Goal: Task Accomplishment & Management: Use online tool/utility

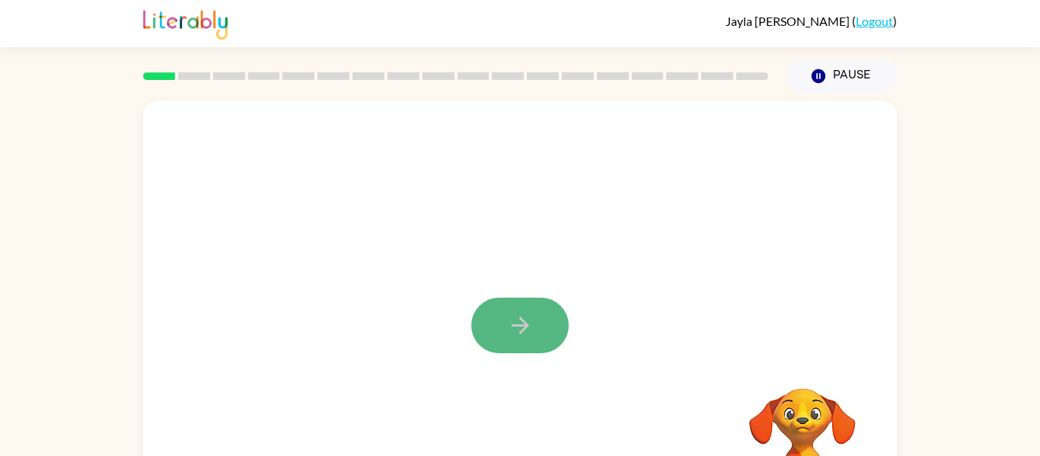
click at [515, 320] on icon "button" at bounding box center [520, 325] width 27 height 27
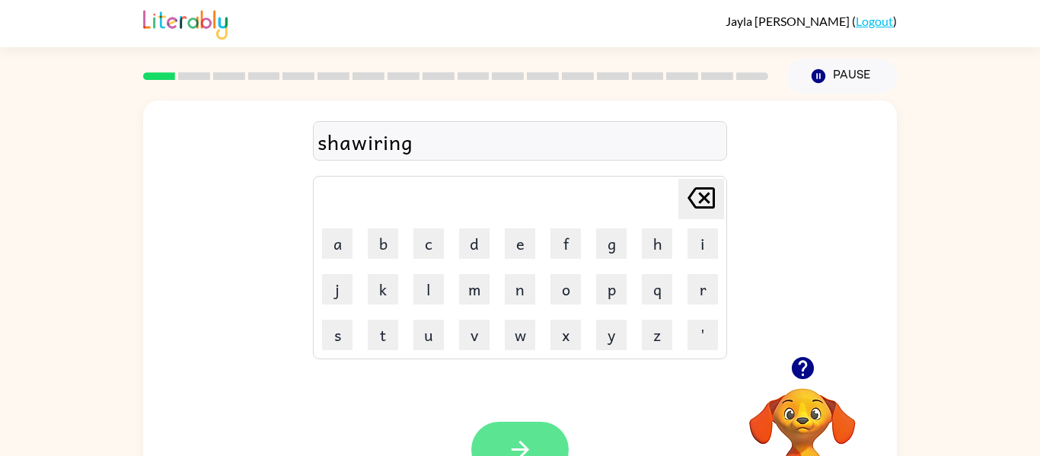
click at [527, 436] on icon "button" at bounding box center [520, 449] width 27 height 27
click at [512, 434] on button "button" at bounding box center [519, 450] width 97 height 56
click at [537, 432] on button "button" at bounding box center [519, 450] width 97 height 56
click at [500, 432] on button "button" at bounding box center [519, 450] width 97 height 56
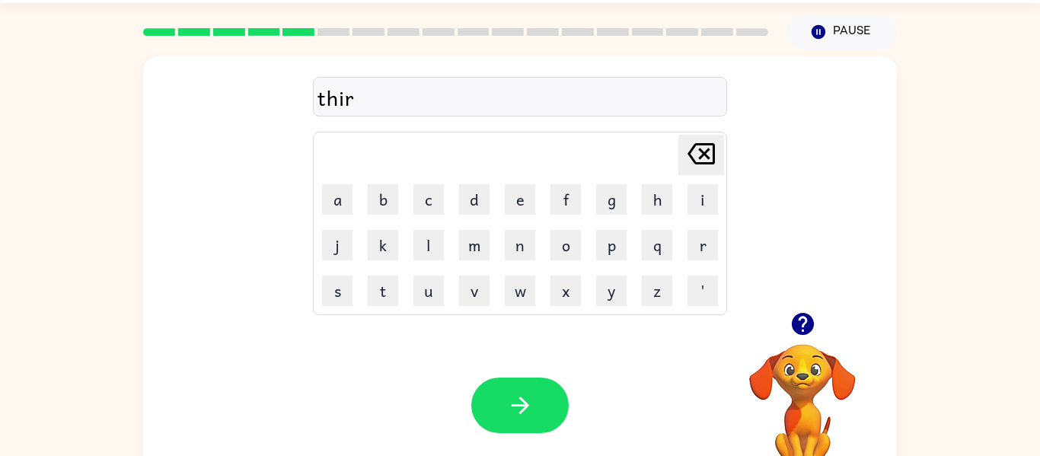
scroll to position [79, 0]
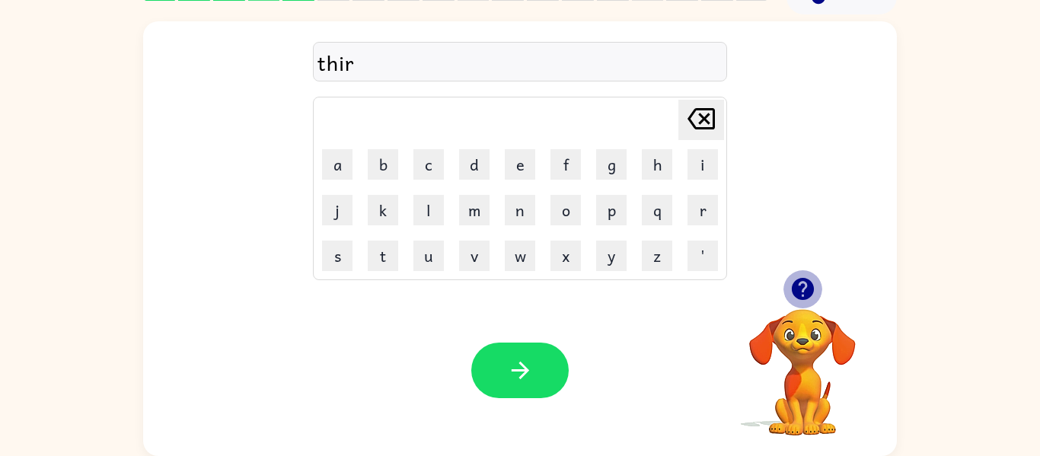
click at [808, 296] on icon "button" at bounding box center [802, 289] width 22 height 22
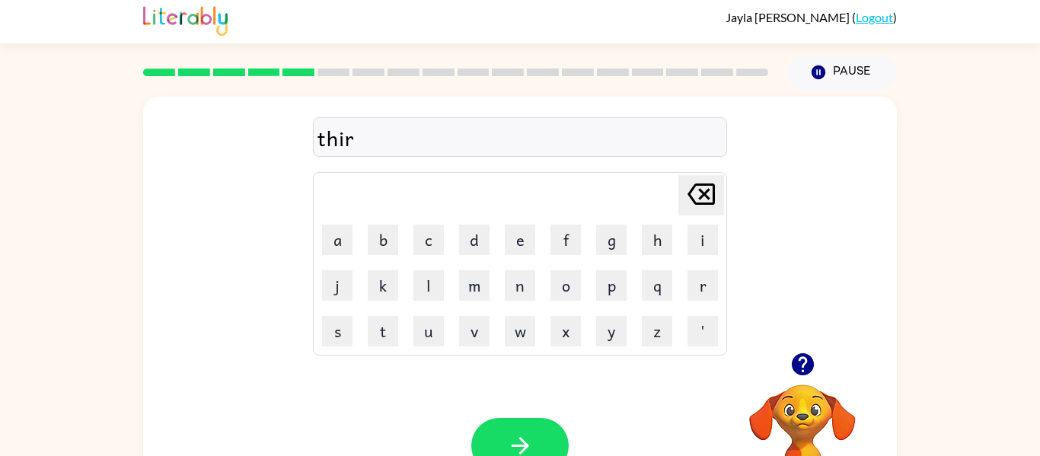
scroll to position [2, 0]
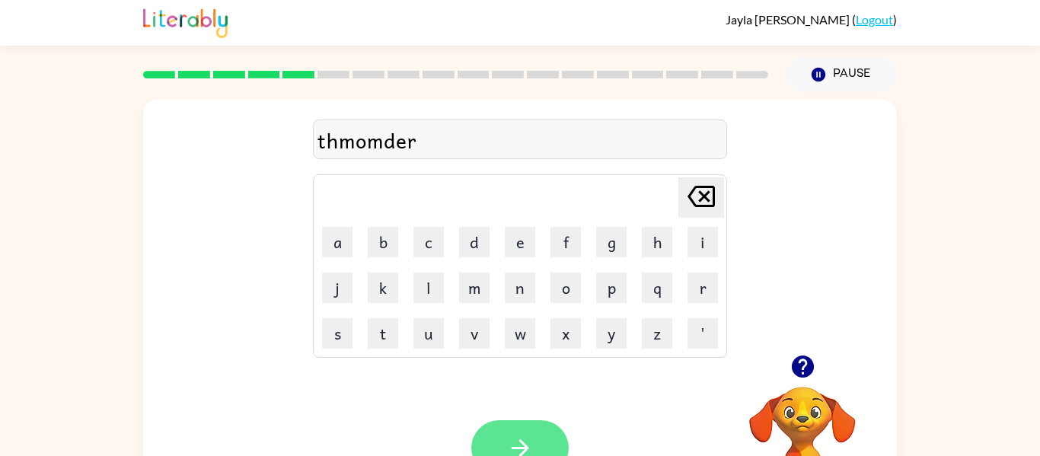
click at [507, 444] on icon "button" at bounding box center [520, 448] width 27 height 27
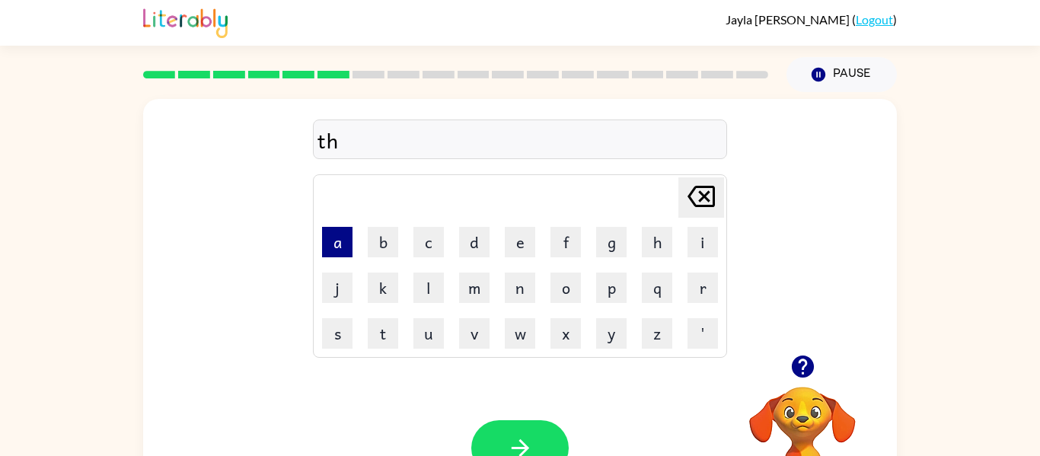
click at [336, 238] on button "a" at bounding box center [337, 242] width 30 height 30
type button "a"
click at [509, 435] on icon "button" at bounding box center [520, 448] width 27 height 27
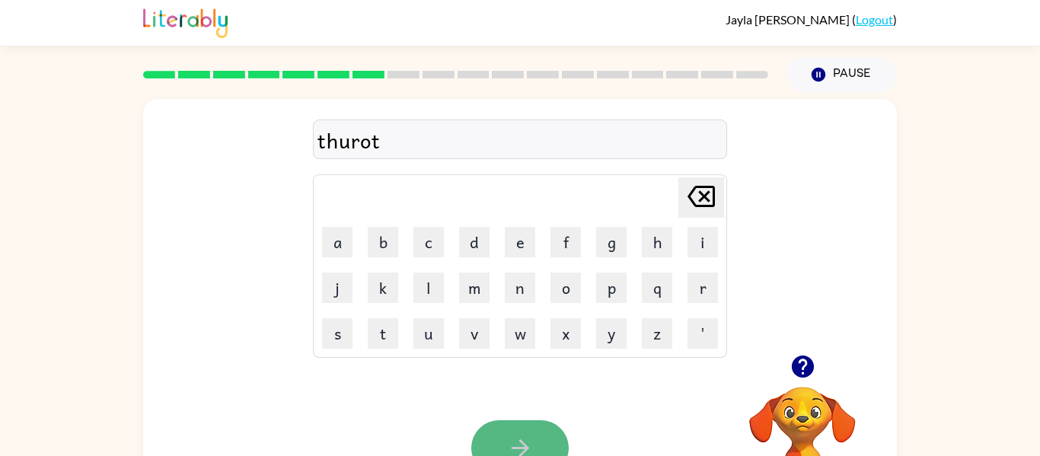
click at [511, 438] on icon "button" at bounding box center [520, 448] width 27 height 27
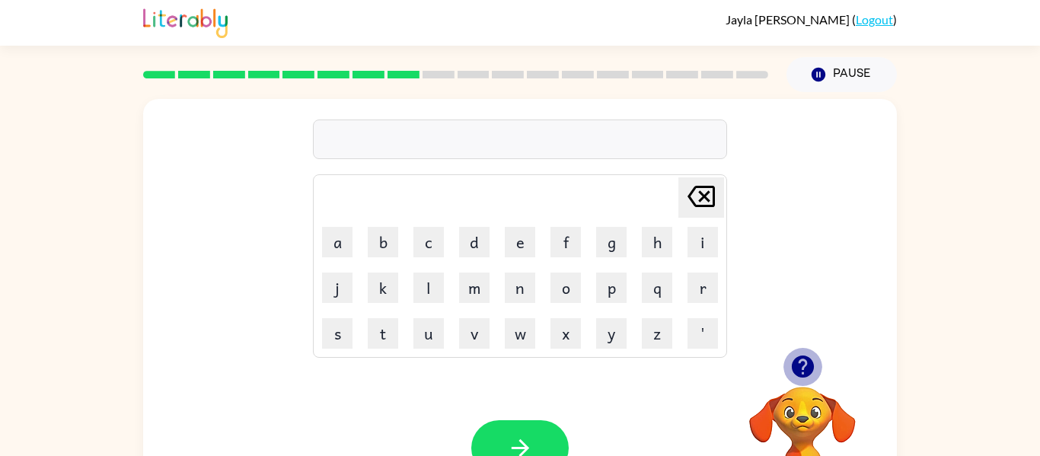
click at [807, 369] on icon "button" at bounding box center [802, 367] width 22 height 22
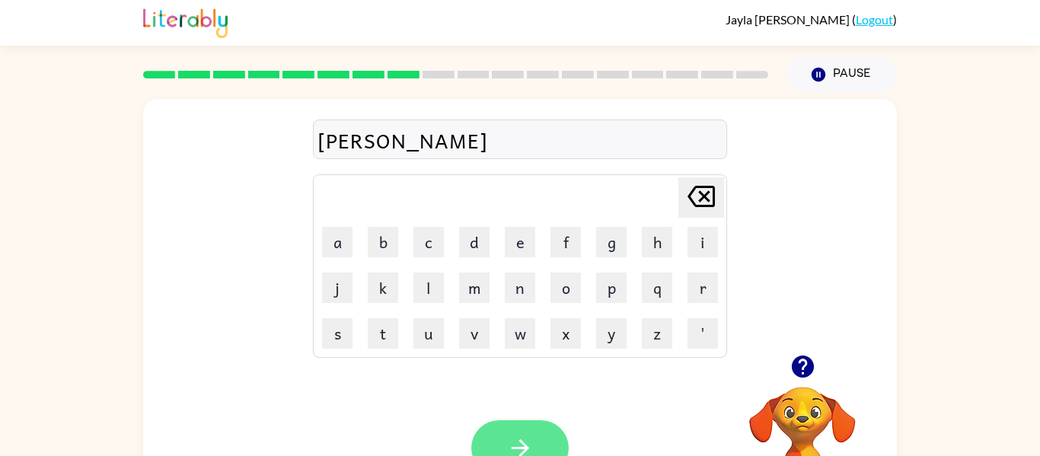
click at [511, 445] on icon "button" at bounding box center [520, 448] width 27 height 27
click at [512, 450] on div at bounding box center [519, 448] width 97 height 56
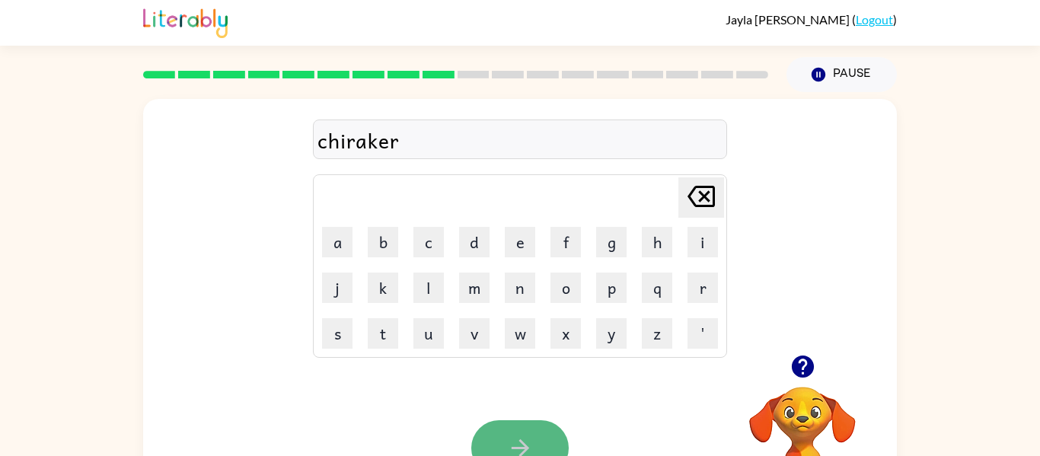
click at [521, 433] on button "button" at bounding box center [519, 448] width 97 height 56
click at [529, 441] on icon "button" at bounding box center [520, 448] width 27 height 27
click at [496, 441] on button "button" at bounding box center [519, 448] width 97 height 56
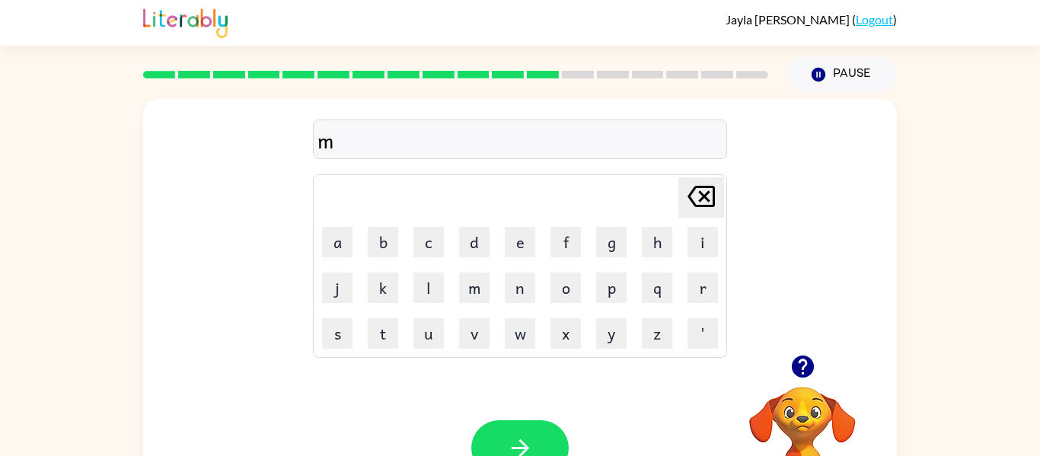
click at [803, 348] on button "button" at bounding box center [802, 366] width 39 height 39
click at [491, 442] on button "button" at bounding box center [519, 448] width 97 height 56
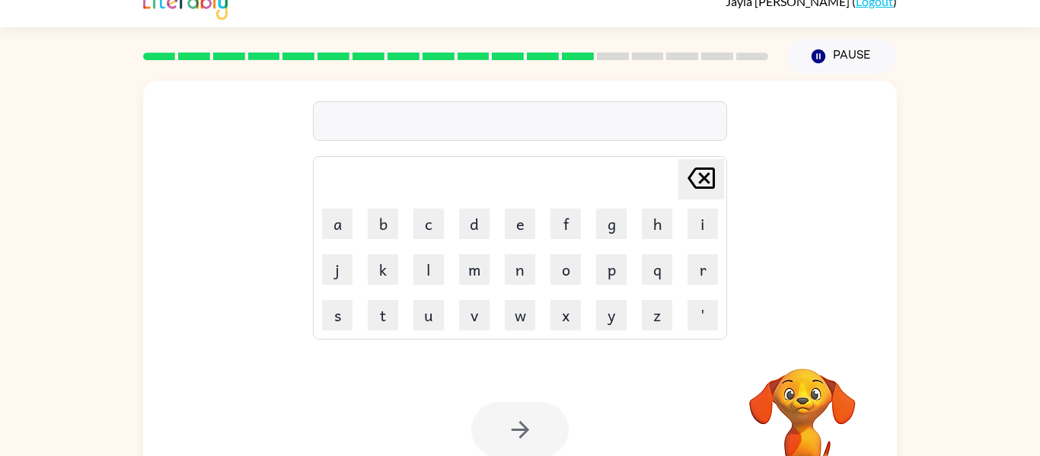
scroll to position [0, 0]
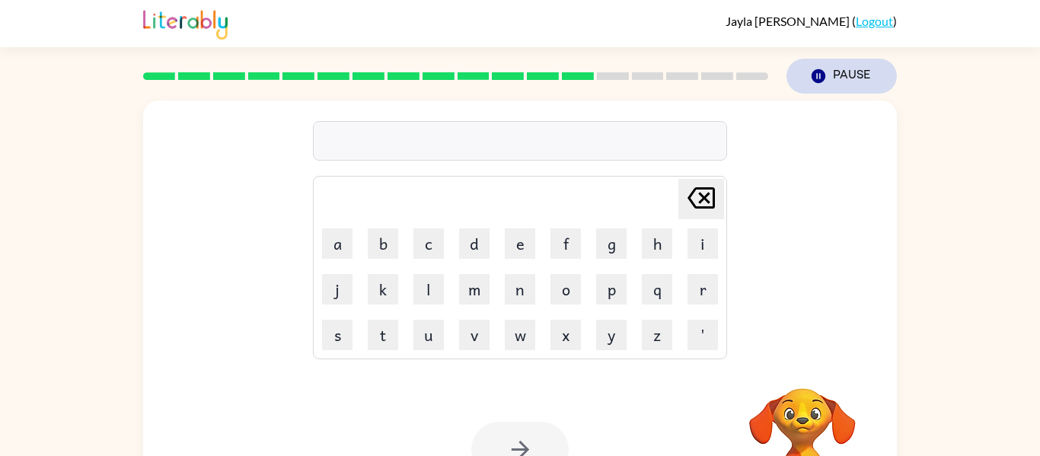
click at [839, 88] on button "Pause Pause" at bounding box center [841, 76] width 110 height 35
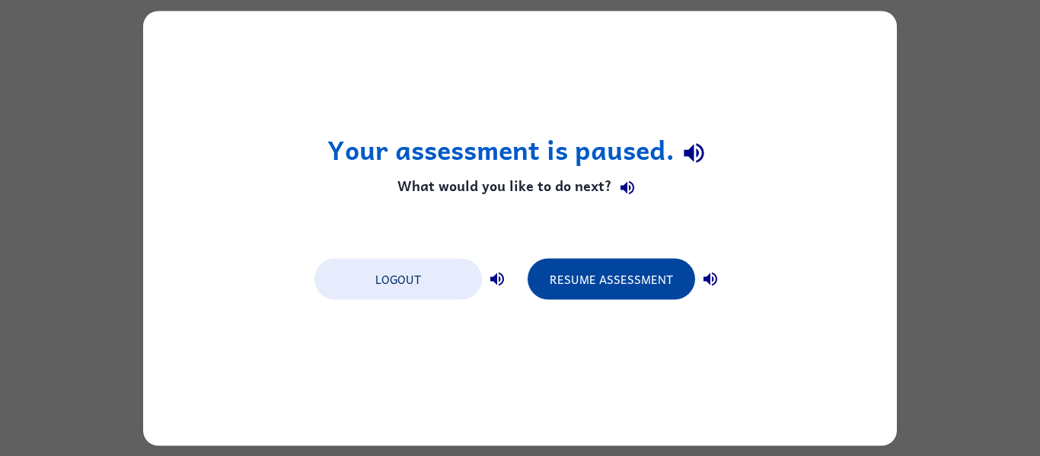
click at [645, 286] on button "Resume Assessment" at bounding box center [611, 278] width 167 height 41
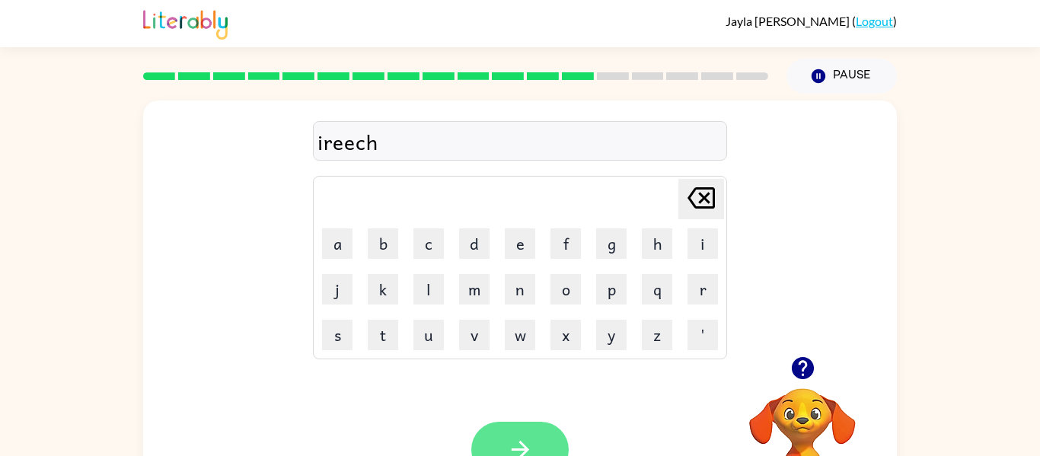
click at [534, 439] on button "button" at bounding box center [519, 450] width 97 height 56
click at [514, 445] on icon "button" at bounding box center [520, 449] width 27 height 27
click at [534, 448] on button "button" at bounding box center [519, 450] width 97 height 56
click at [515, 433] on button "button" at bounding box center [519, 450] width 97 height 56
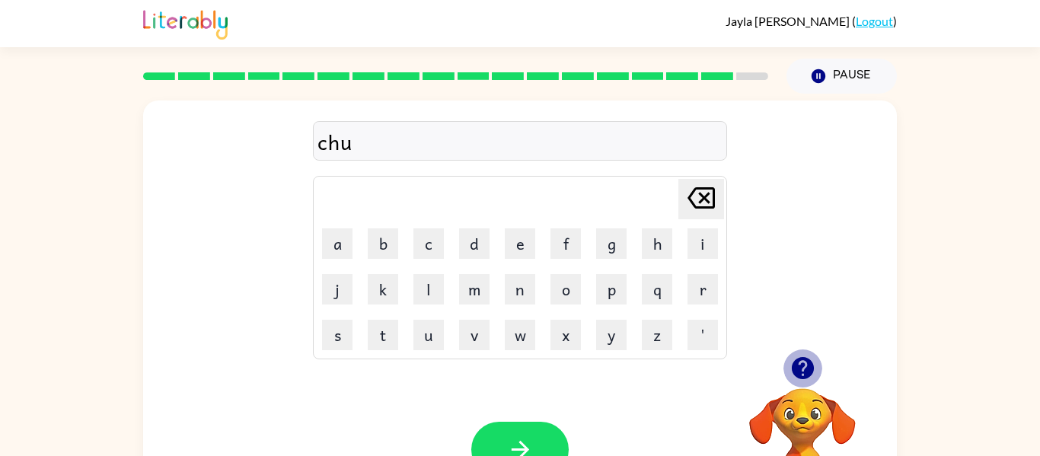
click at [806, 377] on icon "button" at bounding box center [802, 368] width 22 height 22
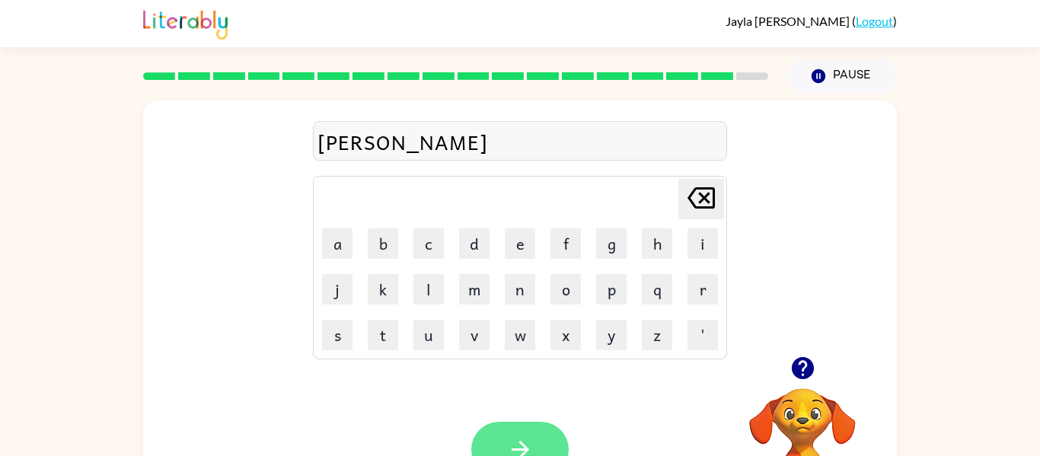
click at [500, 426] on button "button" at bounding box center [519, 450] width 97 height 56
